Goal: Task Accomplishment & Management: Manage account settings

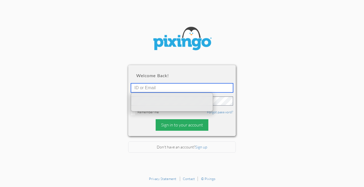
type input "[EMAIL_ADDRESS][DOMAIN_NAME]"
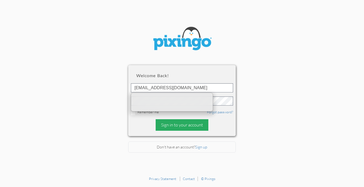
click at [170, 125] on div "Sign in to your account" at bounding box center [182, 126] width 53 height 12
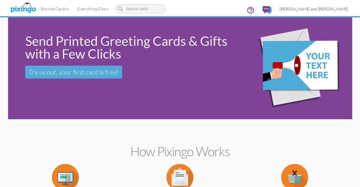
click at [321, 9] on span "[PERSON_NAME] and [PERSON_NAME]" at bounding box center [313, 9] width 68 height 5
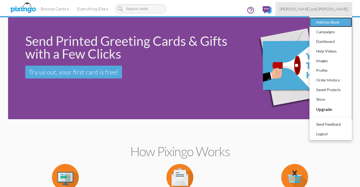
click at [321, 21] on div "Address Book" at bounding box center [331, 22] width 32 height 8
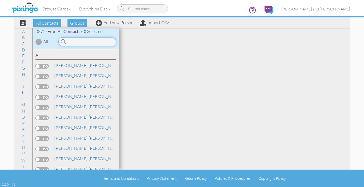
click at [80, 44] on input at bounding box center [87, 41] width 58 height 9
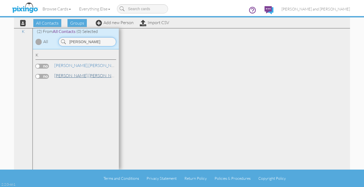
type input "[PERSON_NAME]"
click at [63, 74] on span "[PERSON_NAME]," at bounding box center [71, 75] width 34 height 5
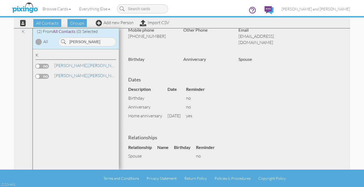
scroll to position [118, 0]
click at [333, 11] on span "[PERSON_NAME] and [PERSON_NAME]" at bounding box center [315, 9] width 68 height 5
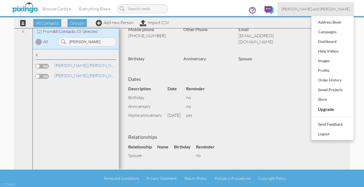
click at [276, 70] on div "Dates Description Date Reminder birthday no anniversary no Home anniversary [DA…" at bounding box center [234, 95] width 220 height 50
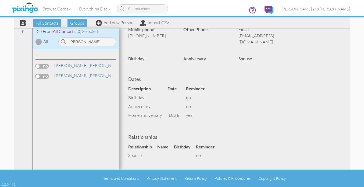
scroll to position [0, 0]
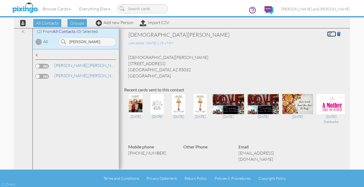
click at [327, 33] on span at bounding box center [329, 34] width 5 height 4
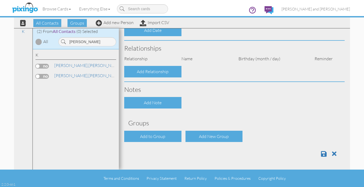
type input "[PERSON_NAME]"
type input "[STREET_ADDRESS]"
type input "Phoenix"
type input "85032"
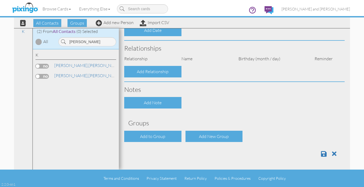
type input "[PHONE_NUMBER]"
type input "[EMAIL_ADDRESS][DOMAIN_NAME]"
select select "object:3268"
select select "object:3513"
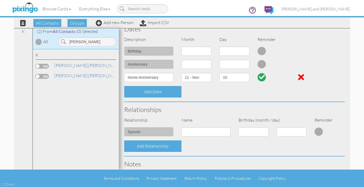
scroll to position [123, 0]
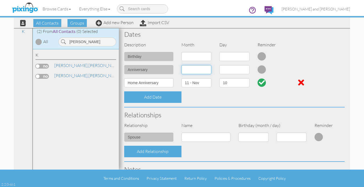
click at [207, 70] on select "1 - [DATE] - [DATE] - [DATE] - [DATE] - [DATE] - [DATE] - [DATE] - [DATE] - [DA…" at bounding box center [196, 69] width 30 height 9
select select "object:3243"
click at [181, 65] on select "1 - [DATE] - [DATE] - [DATE] - [DATE] - [DATE] - [DATE] - [DATE] - [DATE] - [DA…" at bounding box center [196, 69] width 30 height 9
click at [244, 69] on select "1 2 3 4 5 6 7 8 9 10 11 12 13 14 15 16 17 18 19 20 21 22 23 24 25 26 27 28 29 3…" at bounding box center [234, 69] width 30 height 9
click at [219, 65] on select "1 2 3 4 5 6 7 8 9 10 11 12 13 14 15 16 17 18 19 20 21 22 23 24 25 26 27 28 29 3…" at bounding box center [234, 69] width 30 height 9
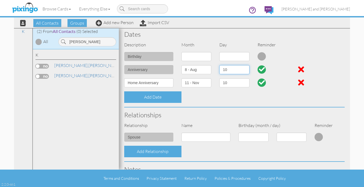
click at [244, 67] on select "1 2 3 4 5 6 7 8 9 10 11 12 13 14 15 16 17 18 19 20 21 22 23 24 25 26 27 28 29 3…" at bounding box center [234, 69] width 30 height 9
select select "number:4"
click at [219, 65] on select "1 2 3 4 5 6 7 8 9 10 11 12 13 14 15 16 17 18 19 20 21 22 23 24 25 26 27 28 29 3…" at bounding box center [234, 69] width 30 height 9
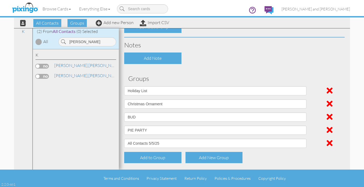
scroll to position [269, 0]
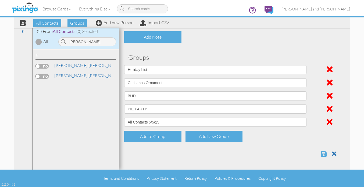
click at [321, 153] on span at bounding box center [324, 154] width 6 height 6
